Goal: Information Seeking & Learning: Find contact information

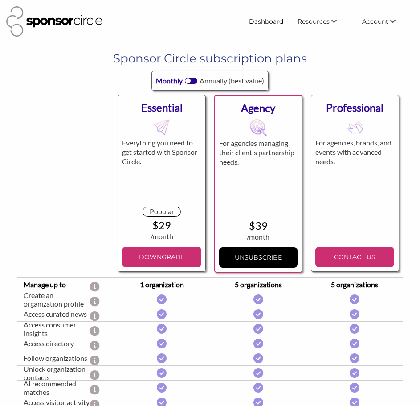
click at [65, 156] on div at bounding box center [65, 183] width 97 height 186
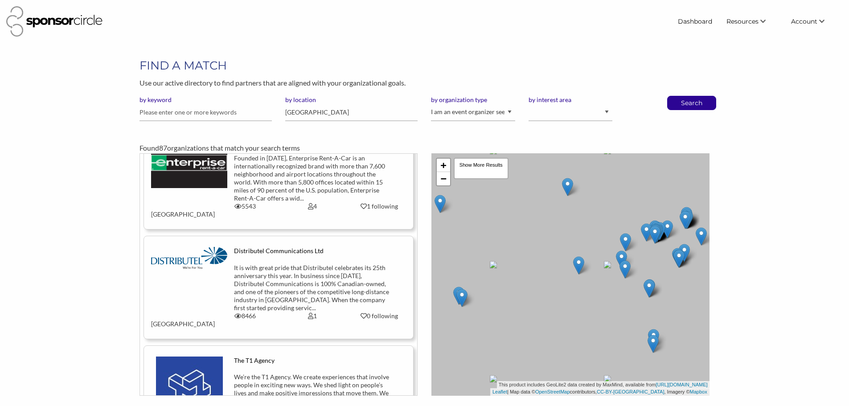
scroll to position [2317, 0]
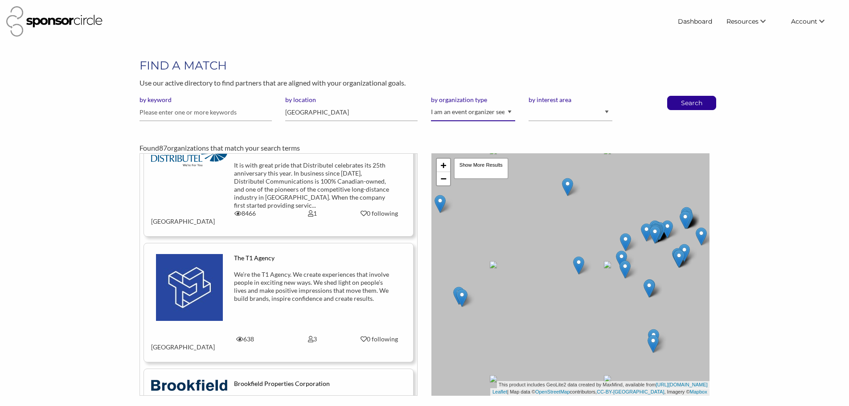
click at [466, 111] on select "I am an event organizer seeking new partnerships with suppliers, exhibitors or …" at bounding box center [473, 112] width 84 height 17
click at [431, 104] on select "I am an event organizer seeking new partnerships with suppliers, exhibitors or …" at bounding box center [473, 112] width 84 height 17
click at [228, 115] on input "text" at bounding box center [205, 112] width 132 height 17
type input "kijiji"
click at [677, 96] on button "Search" at bounding box center [691, 102] width 29 height 13
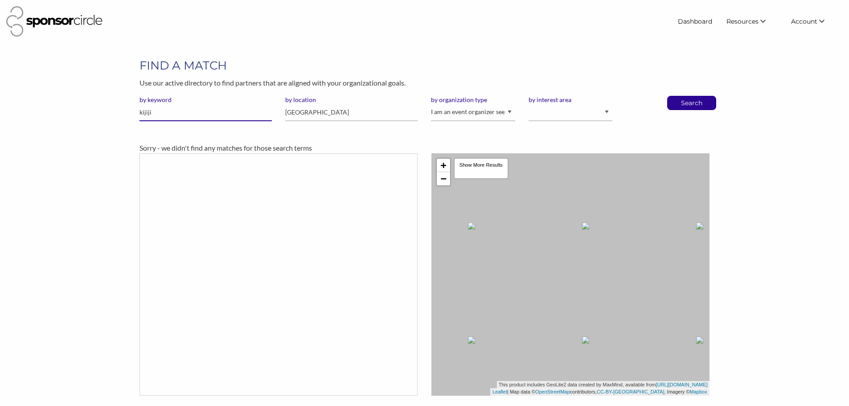
click at [191, 115] on input "kijiji" at bounding box center [205, 112] width 132 height 17
drag, startPoint x: 167, startPoint y: 116, endPoint x: 109, endPoint y: 113, distance: 58.5
click at [109, 113] on div "FIND A MATCH Use our active directory to find partners that are aligned with yo…" at bounding box center [424, 226] width 713 height 338
click at [319, 114] on input "canada" at bounding box center [351, 112] width 132 height 17
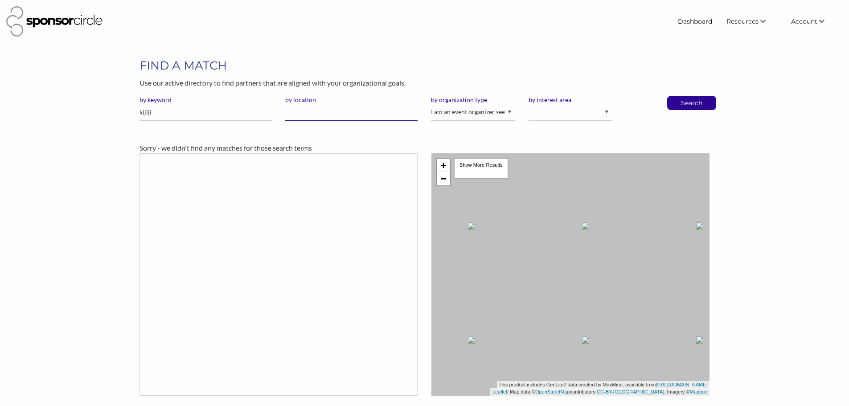
click at [677, 96] on button "Search" at bounding box center [691, 102] width 29 height 13
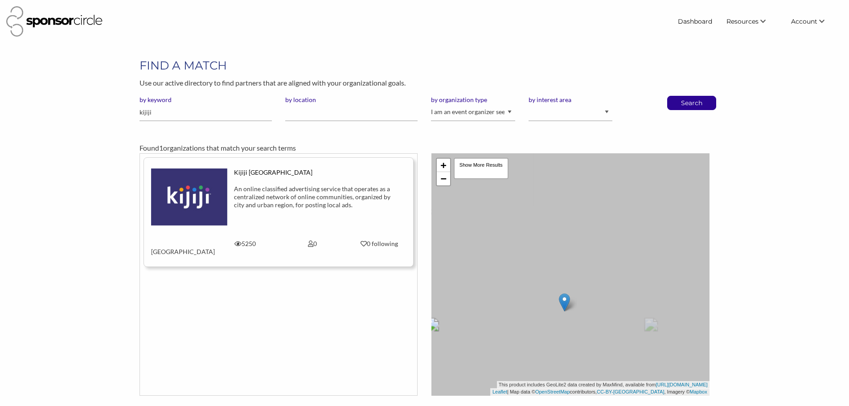
click at [225, 124] on div "by keyword kijiji" at bounding box center [206, 112] width 146 height 33
click at [210, 196] on img at bounding box center [189, 196] width 76 height 57
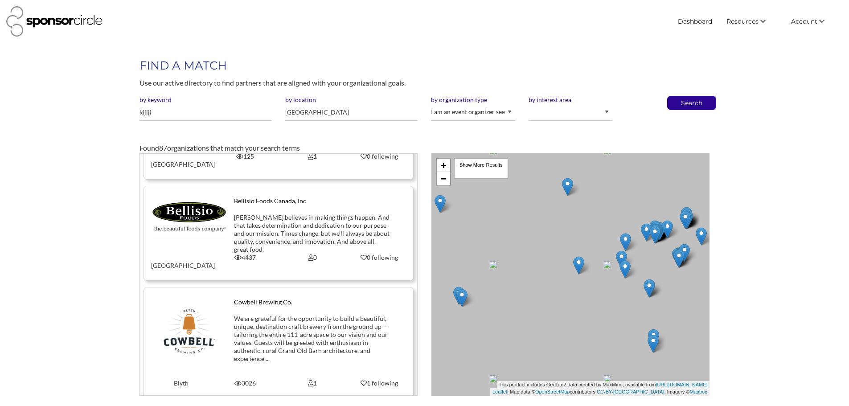
scroll to position [669, 0]
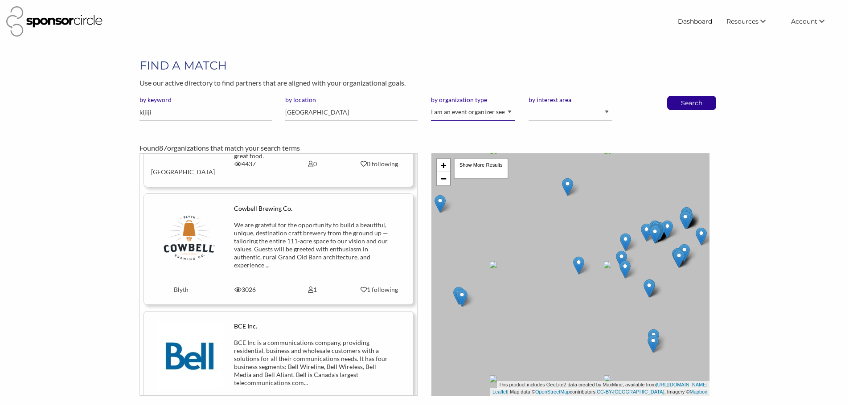
click at [476, 114] on select "I am an event organizer seeking new partnerships with suppliers, exhibitors or …" at bounding box center [473, 112] width 84 height 17
click at [431, 104] on select "I am an event organizer seeking new partnerships with suppliers, exhibitors or …" at bounding box center [473, 112] width 84 height 17
click at [682, 105] on p "Search" at bounding box center [691, 102] width 29 height 13
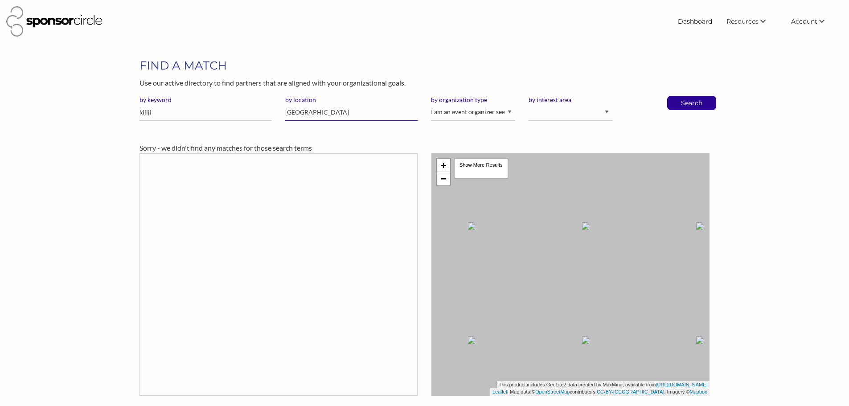
click at [312, 117] on input "canada" at bounding box center [351, 112] width 132 height 17
click at [161, 119] on input "kijiji" at bounding box center [205, 112] width 132 height 17
click at [701, 107] on p "Search" at bounding box center [691, 102] width 29 height 13
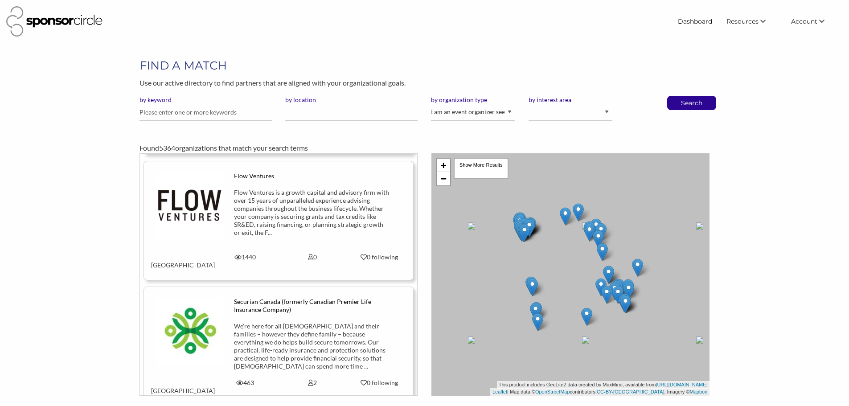
scroll to position [3788, 0]
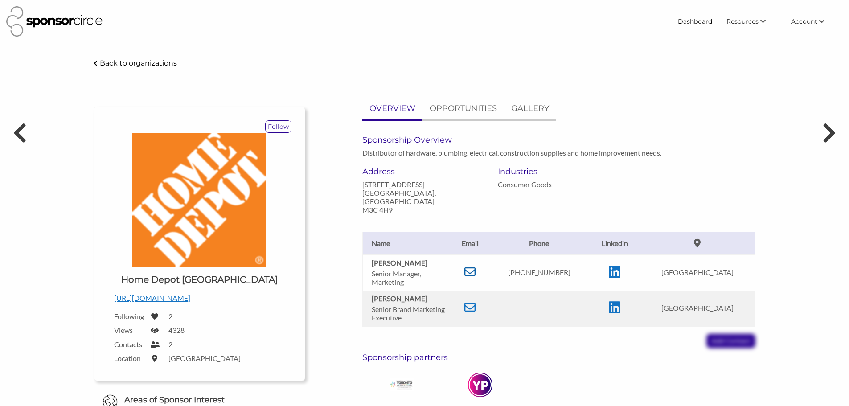
click at [476, 266] on icon at bounding box center [469, 271] width 11 height 11
click at [102, 62] on p "Back to organizations" at bounding box center [138, 63] width 77 height 8
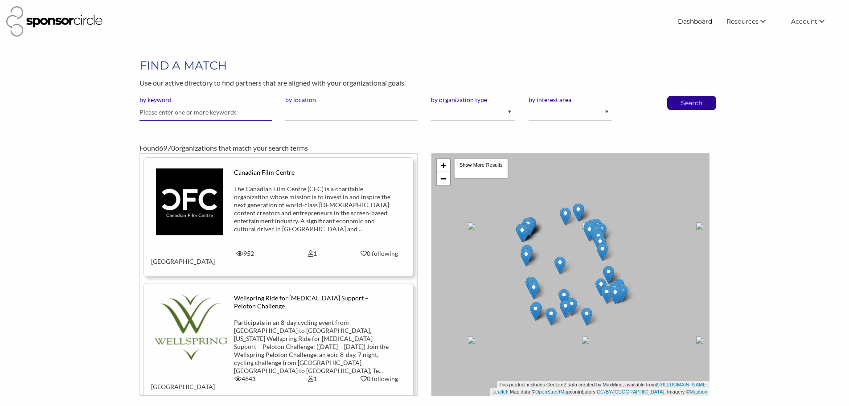
click at [179, 112] on input "text" at bounding box center [205, 112] width 132 height 17
type input "moose"
click at [677, 96] on button "Search" at bounding box center [691, 102] width 29 height 13
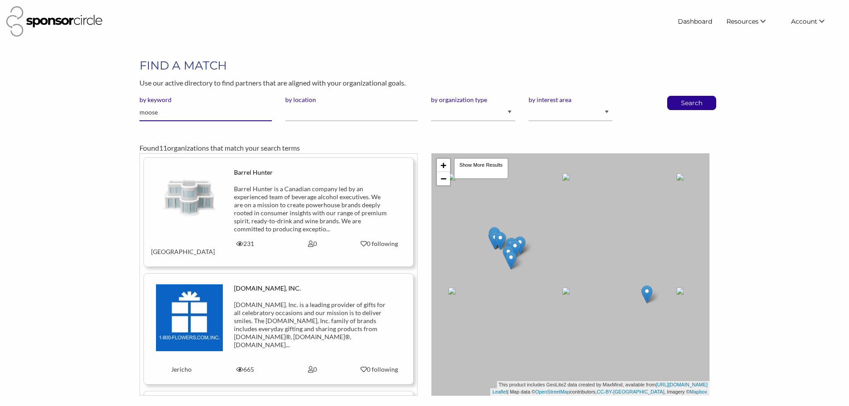
click at [189, 111] on input "moose" at bounding box center [205, 112] width 132 height 17
click at [506, 112] on select "I am an event organizer seeking new partnerships with suppliers, exhibitors or …" at bounding box center [473, 112] width 84 height 17
select select "Property"
click at [431, 104] on select "I am an event organizer seeking new partnerships with suppliers, exhibitors or …" at bounding box center [473, 112] width 84 height 17
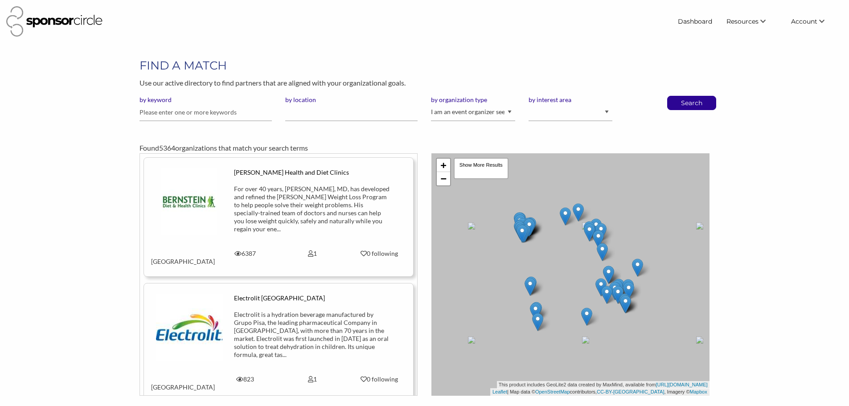
click at [207, 115] on input "text" at bounding box center [205, 112] width 132 height 17
type input "beverage"
click at [677, 96] on button "Search" at bounding box center [691, 102] width 29 height 13
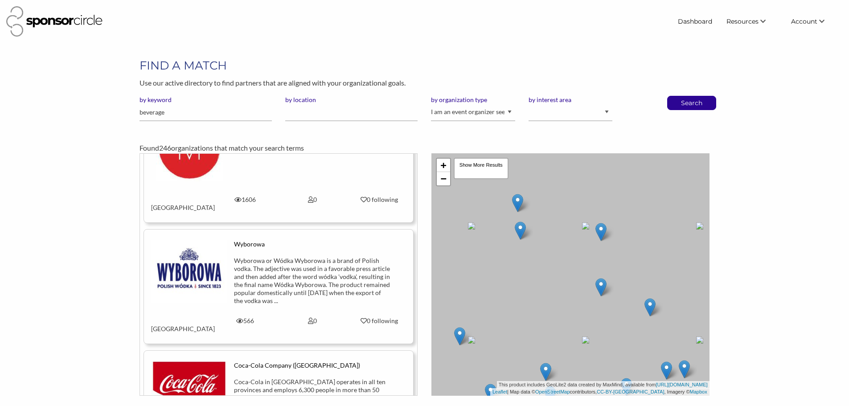
scroll to position [3744, 0]
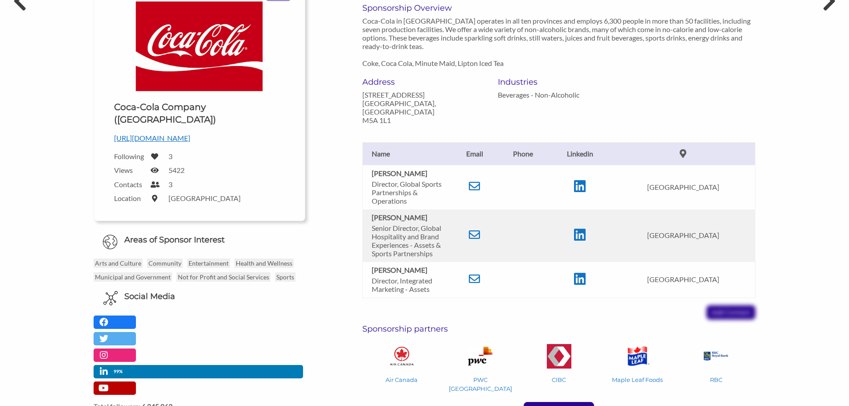
scroll to position [134, 0]
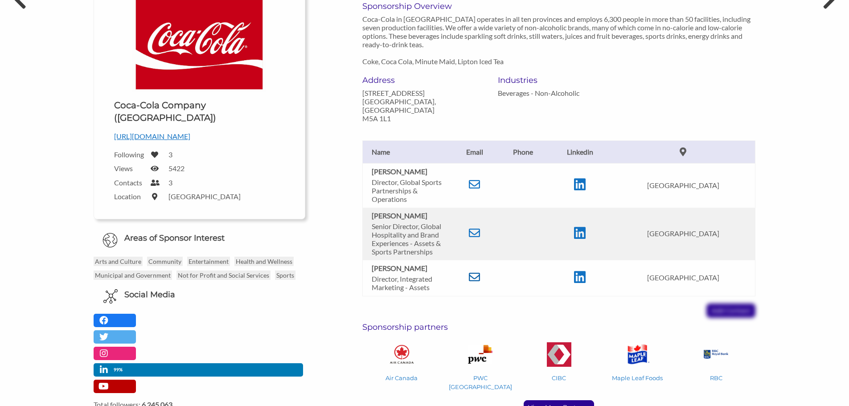
click at [473, 271] on icon at bounding box center [474, 276] width 11 height 11
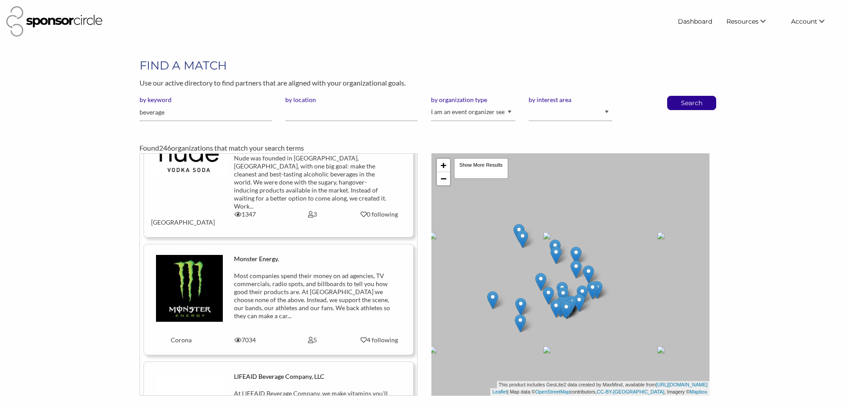
scroll to position [1560, 0]
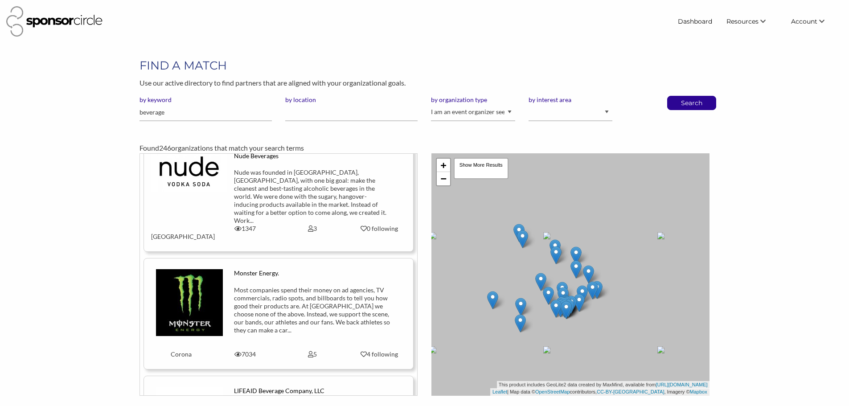
click at [184, 269] on img at bounding box center [189, 302] width 67 height 67
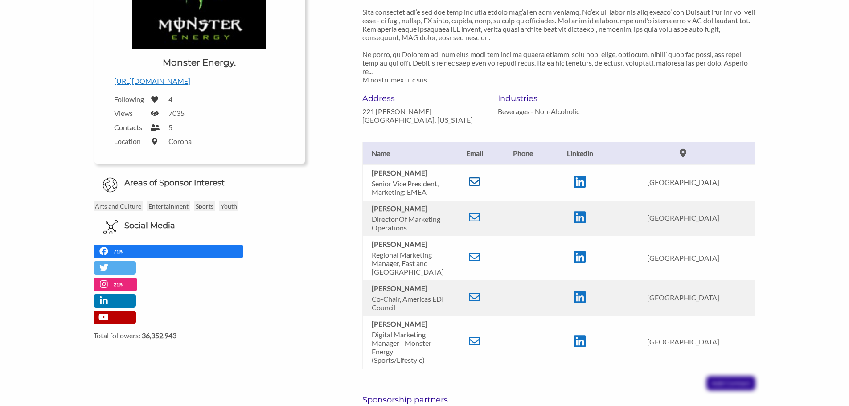
scroll to position [223, 0]
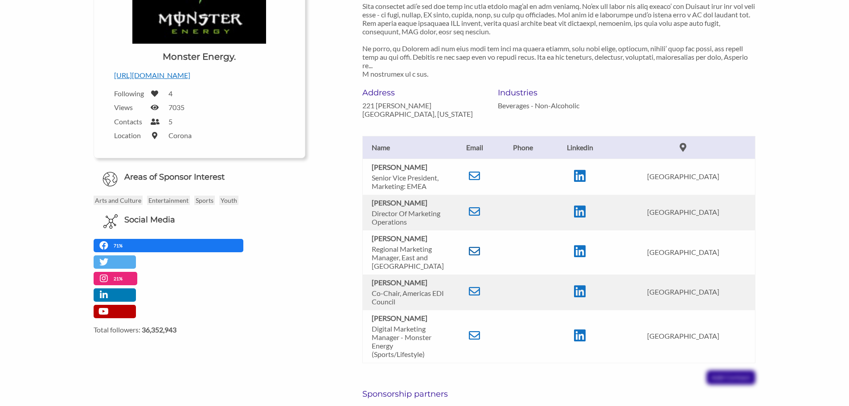
click at [474, 250] on icon at bounding box center [474, 251] width 11 height 11
drag, startPoint x: 419, startPoint y: 240, endPoint x: 365, endPoint y: 239, distance: 54.4
click at [365, 239] on td "Angelo Ruffolo Regional Marketing Manager, East and Central Canada" at bounding box center [406, 252] width 89 height 44
copy b "Angelo Ruffolo"
click at [468, 211] on td at bounding box center [474, 213] width 46 height 36
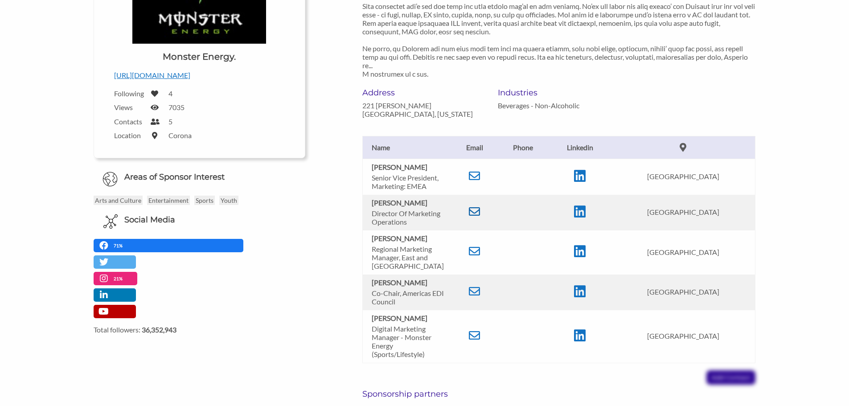
click at [476, 212] on icon at bounding box center [474, 211] width 11 height 11
click at [477, 213] on icon at bounding box center [474, 211] width 11 height 11
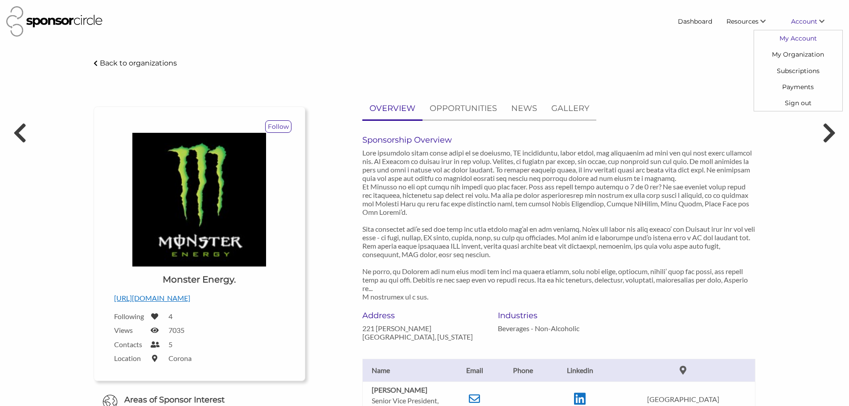
click at [803, 41] on link "My Account" at bounding box center [798, 38] width 88 height 16
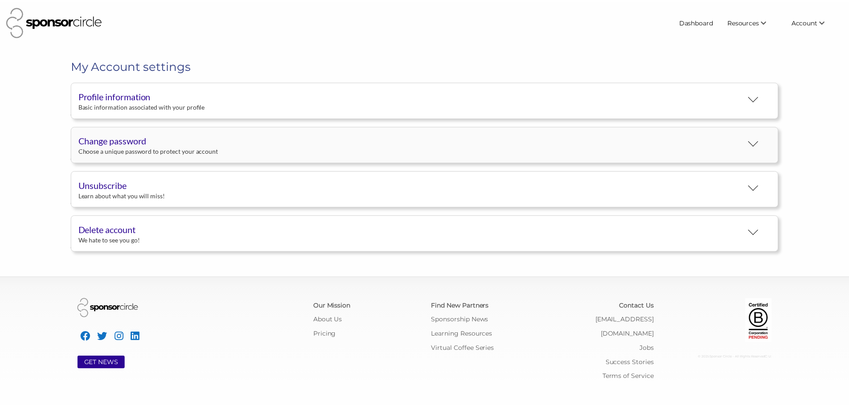
scroll to position [16, 0]
click at [129, 100] on div "Profile information" at bounding box center [413, 95] width 669 height 13
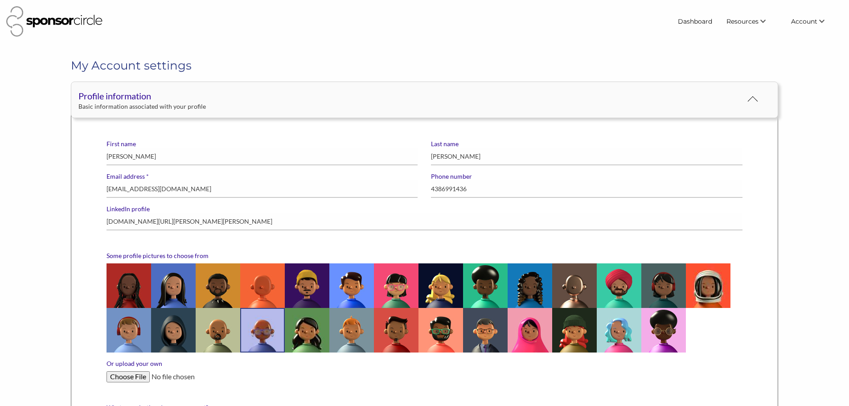
scroll to position [0, 0]
click at [812, 24] on span "Account" at bounding box center [804, 21] width 26 height 8
click at [806, 71] on link "Subscriptions" at bounding box center [798, 70] width 88 height 16
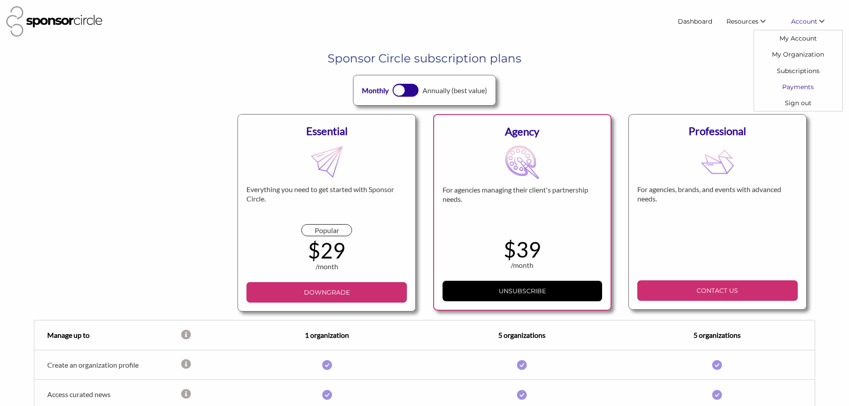
click at [804, 83] on link "Payments" at bounding box center [798, 87] width 88 height 16
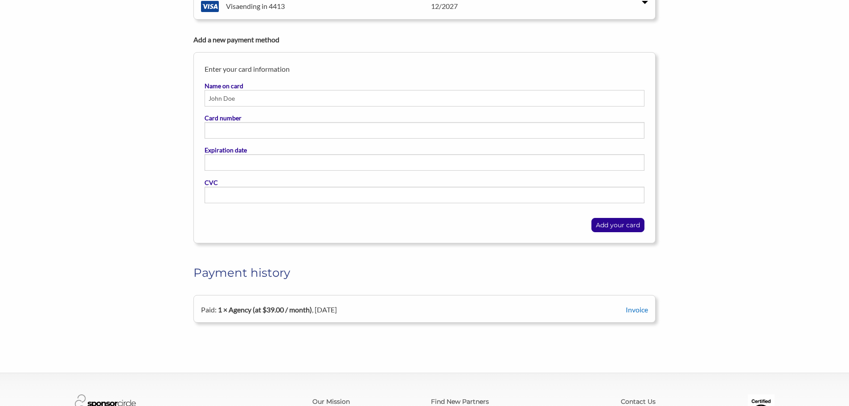
scroll to position [178, 0]
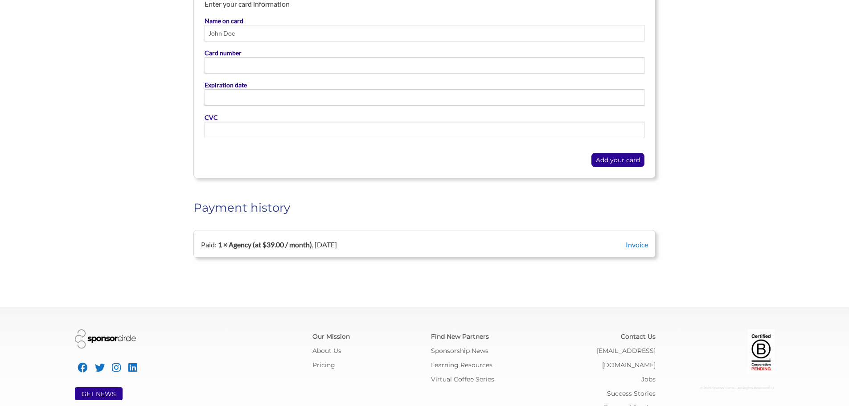
click at [289, 243] on b "1 × Agency (at $39.00 / month)" at bounding box center [265, 244] width 94 height 8
click at [631, 244] on link "Invoice" at bounding box center [637, 244] width 22 height 8
